Goal: Go to known website: Access a specific website the user already knows

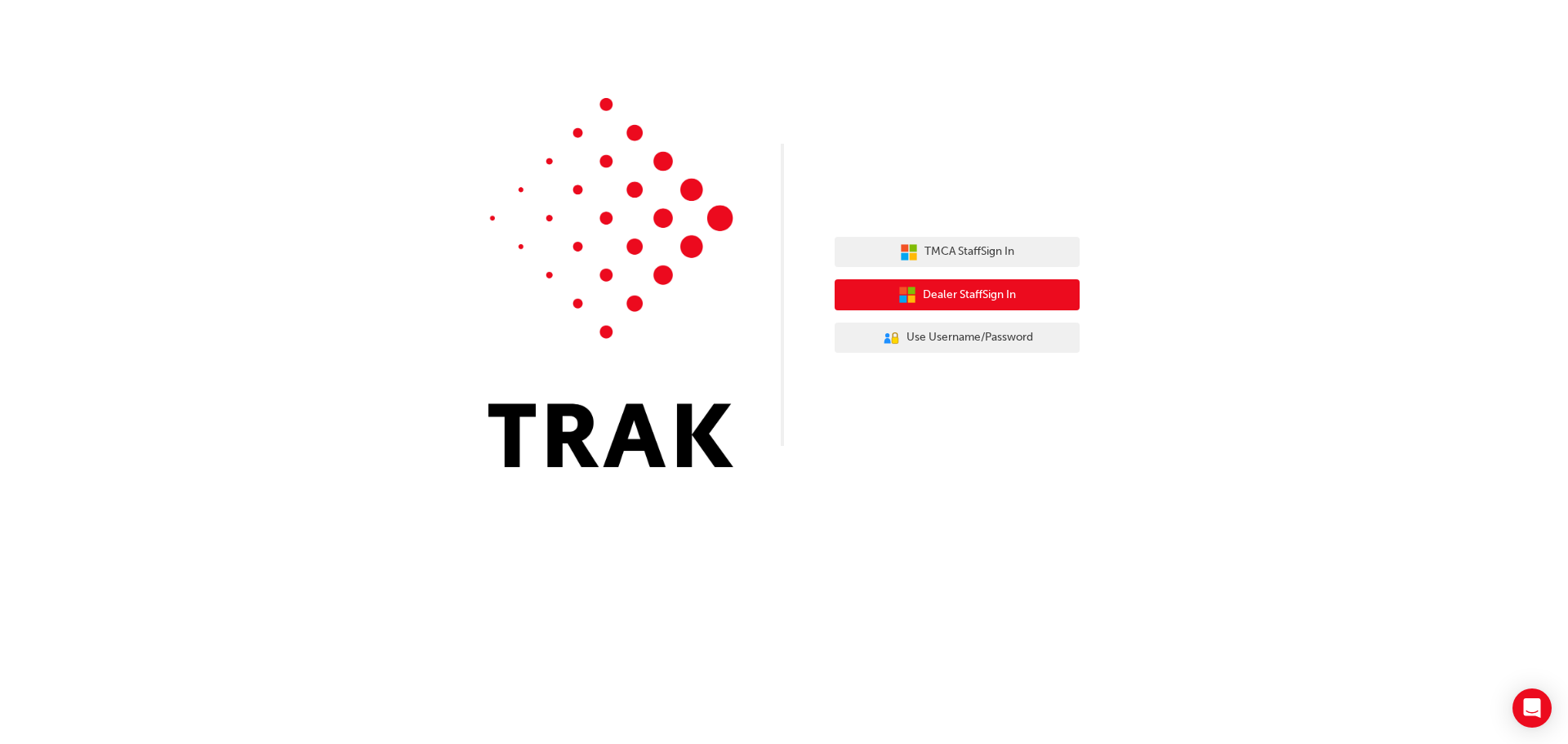
click at [957, 283] on button "Dealer Staff Sign In" at bounding box center [957, 294] width 245 height 31
